Goal: Connect with others: Connect with others

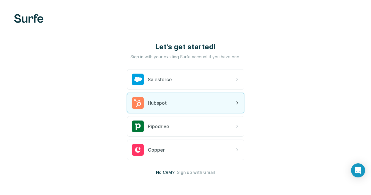
click at [132, 105] on div "Hubspot" at bounding box center [185, 103] width 117 height 20
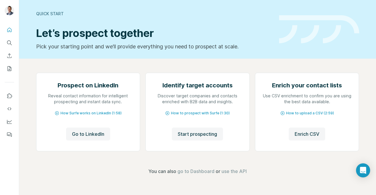
scroll to position [19, 0]
click at [94, 138] on span "Go to LinkedIn" at bounding box center [88, 134] width 32 height 7
